Goal: Task Accomplishment & Management: Manage account settings

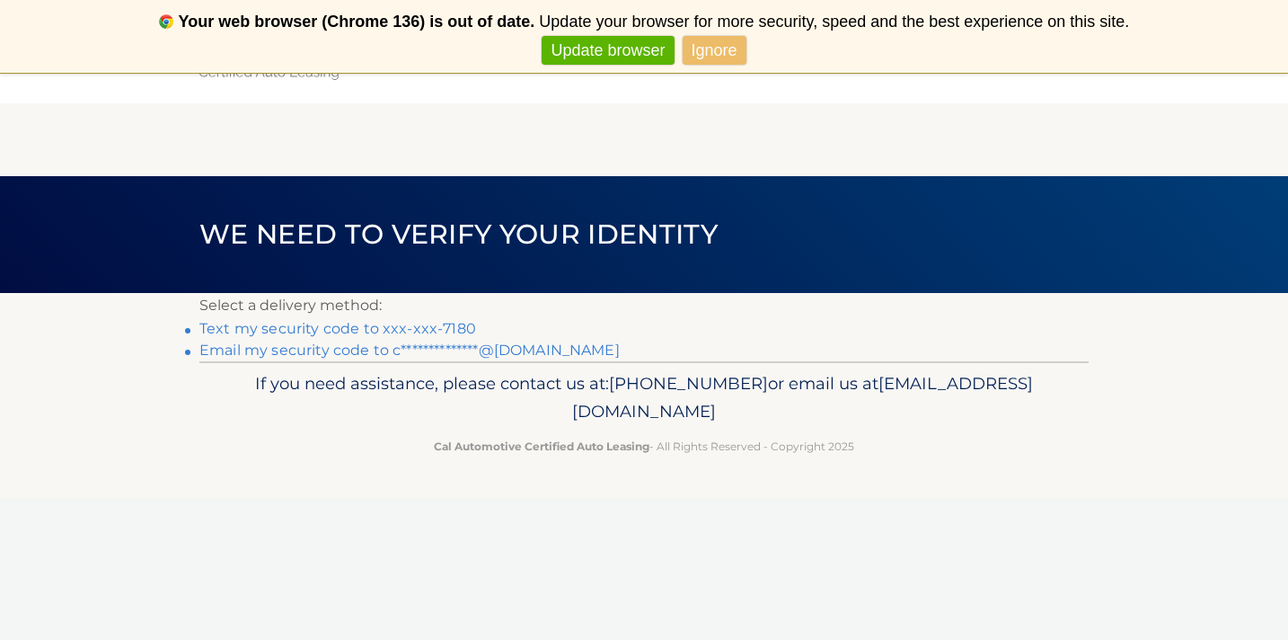
click at [375, 332] on link "Text my security code to xxx-xxx-7180" at bounding box center [337, 328] width 277 height 17
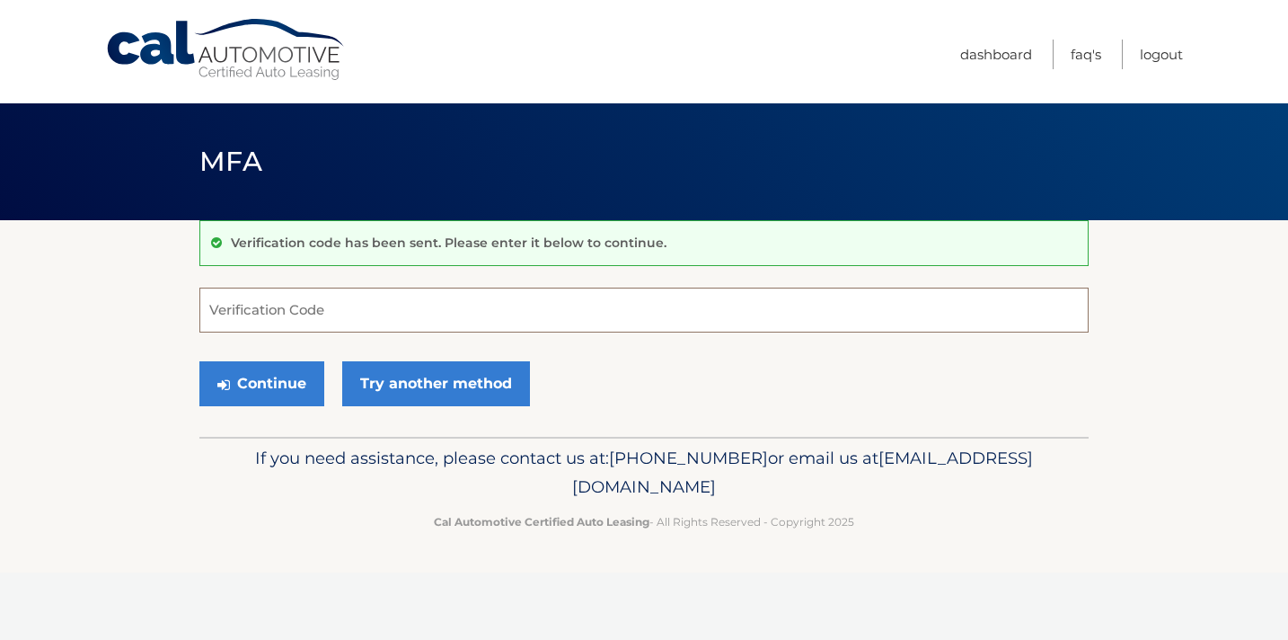
click at [377, 311] on input "Verification Code" at bounding box center [643, 309] width 889 height 45
type input "169216"
click at [243, 379] on button "Continue" at bounding box center [261, 383] width 125 height 45
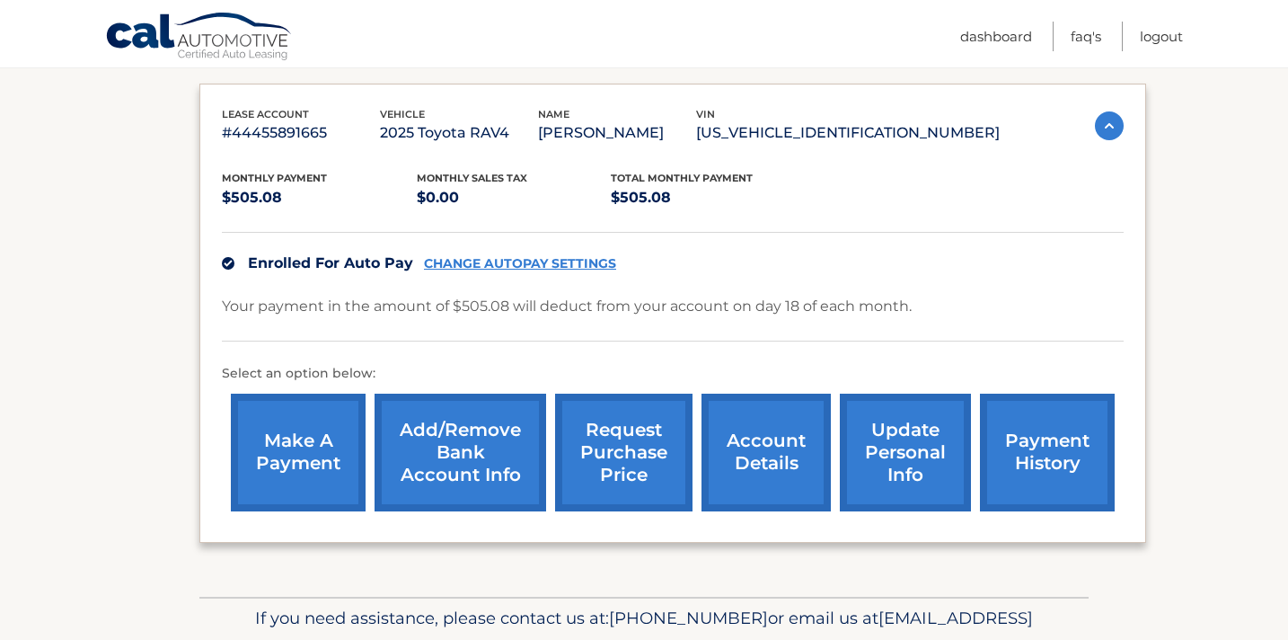
scroll to position [290, 0]
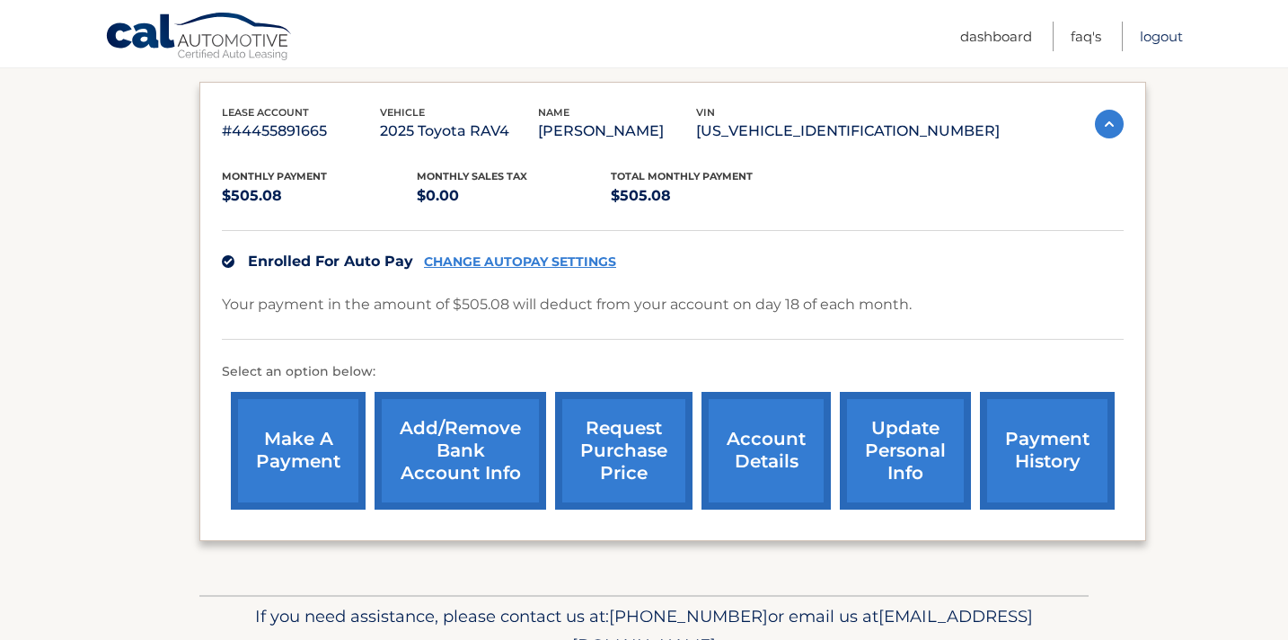
click at [1171, 31] on link "Logout" at bounding box center [1161, 37] width 43 height 30
